Goal: Task Accomplishment & Management: Manage account settings

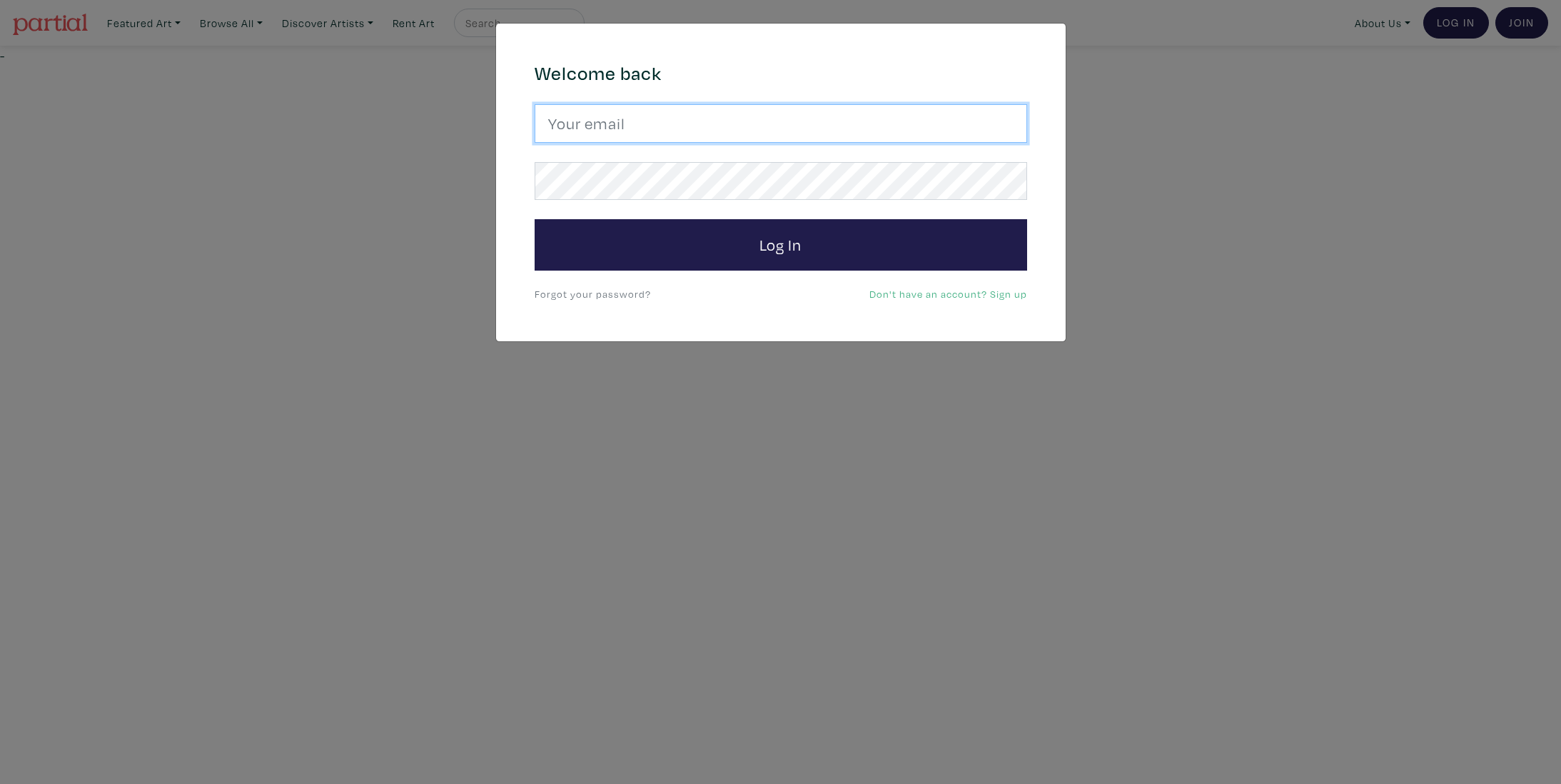
type input "dgeley@gmail.com"
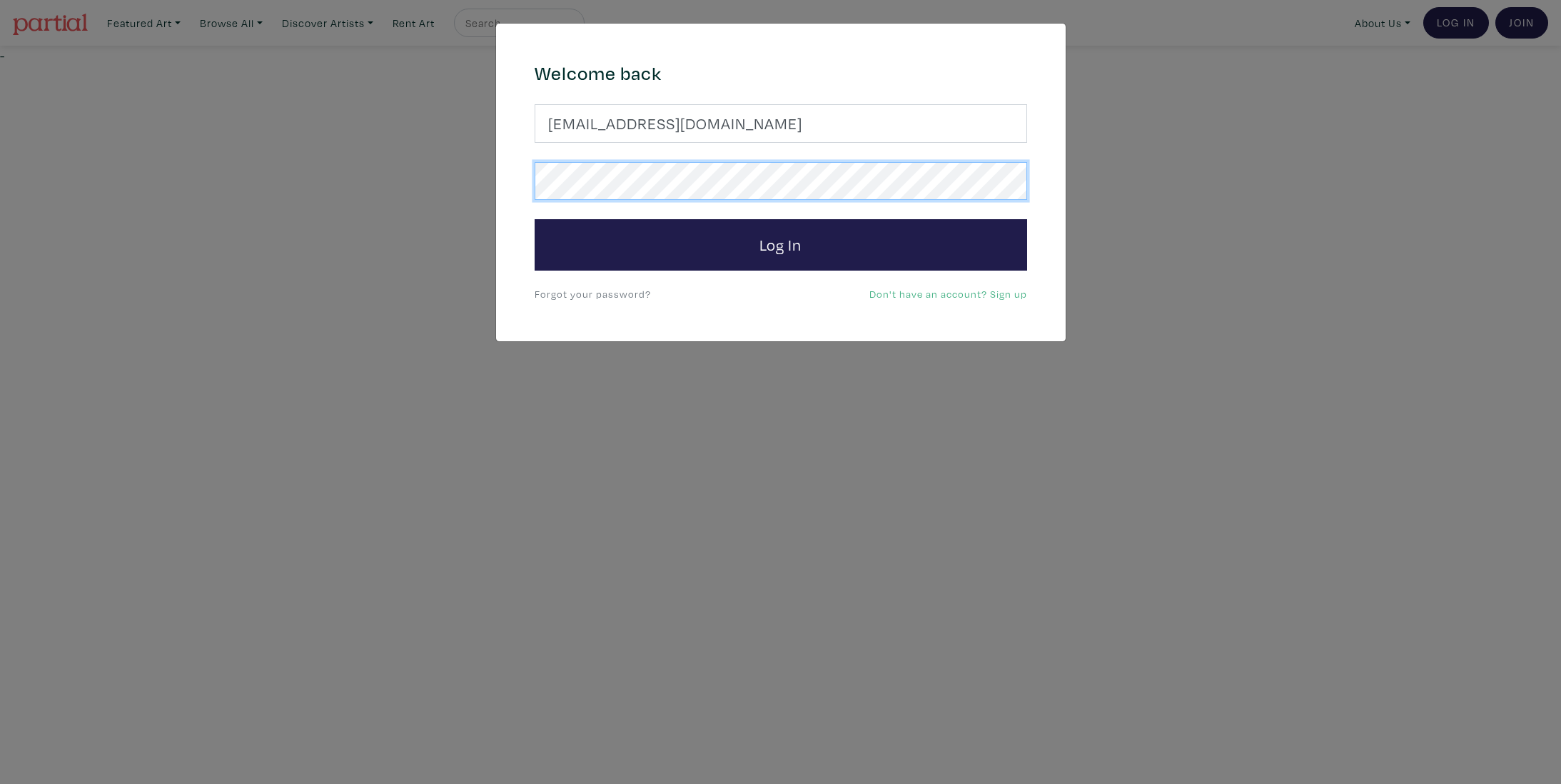
click at [780, 244] on button "Log In" at bounding box center [780, 245] width 492 height 52
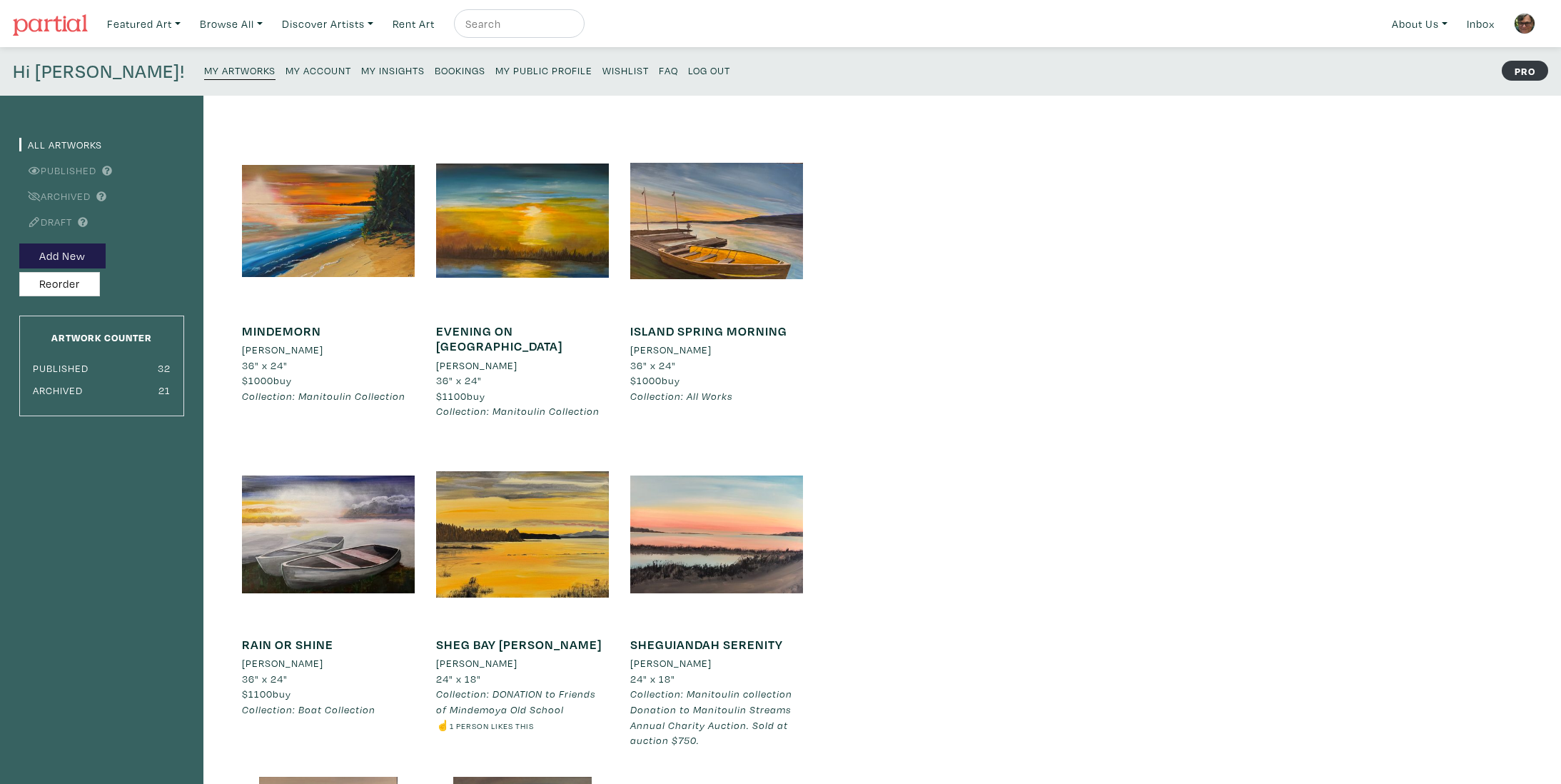
click at [361, 72] on small "My Insights" at bounding box center [393, 70] width 64 height 14
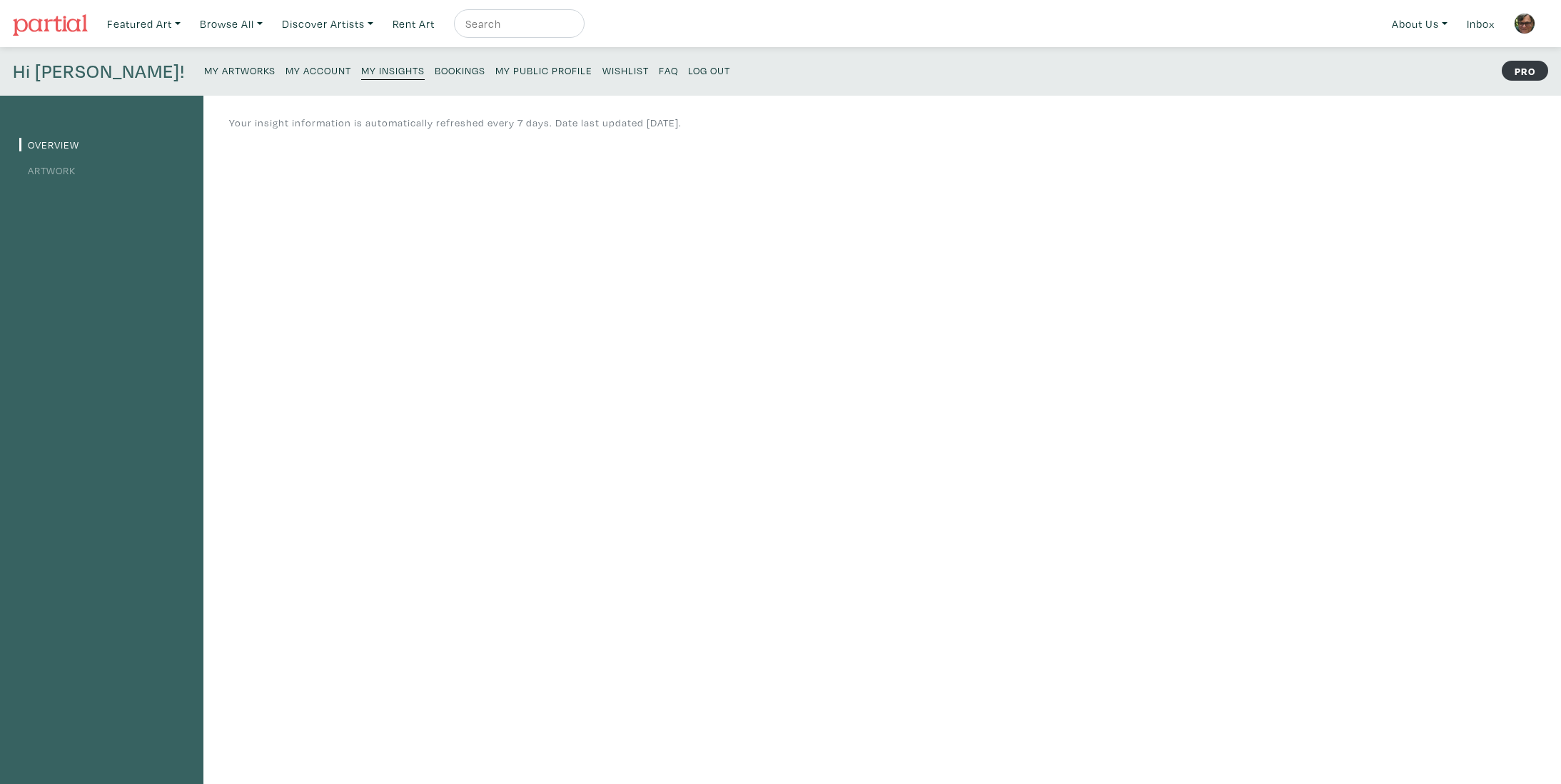
click at [63, 170] on link "Artwork" at bounding box center [47, 170] width 57 height 14
click at [688, 73] on small "Log Out" at bounding box center [709, 70] width 42 height 14
